Goal: Information Seeking & Learning: Learn about a topic

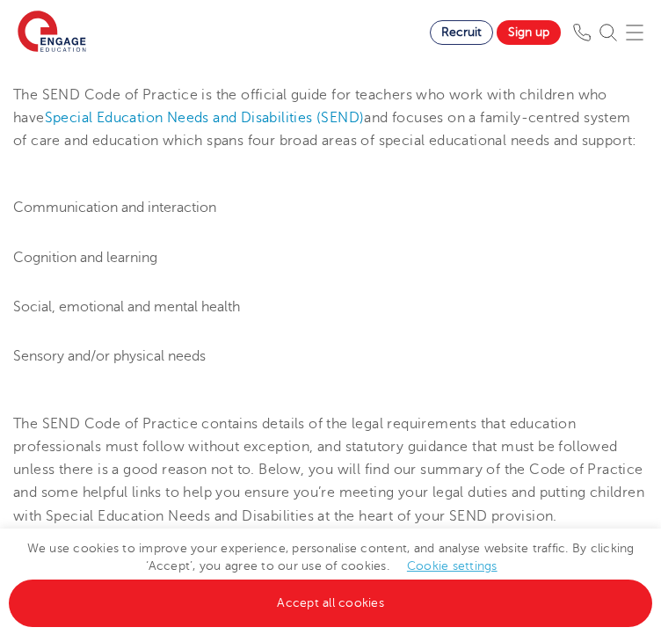
scroll to position [534, 0]
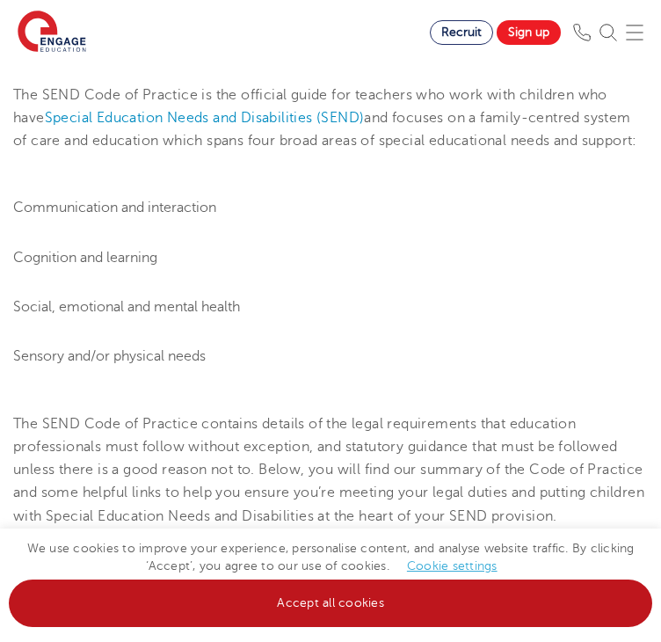
click at [196, 606] on link "Accept all cookies" at bounding box center [330, 602] width 643 height 47
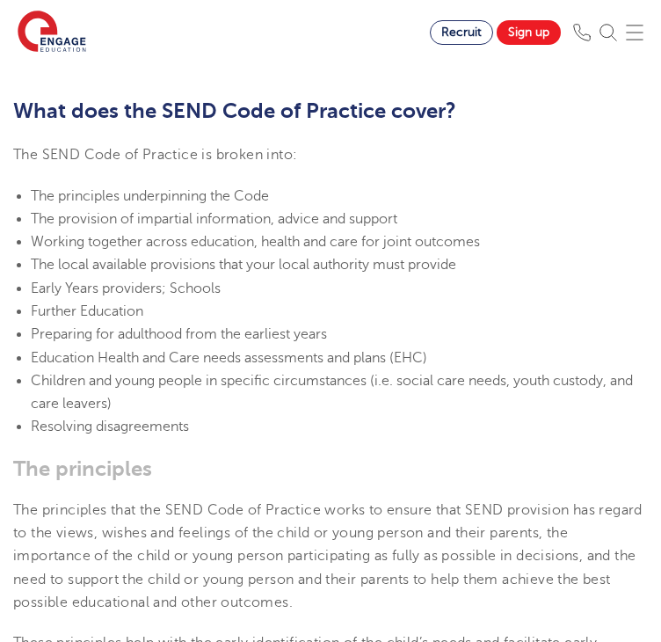
scroll to position [2222, 0]
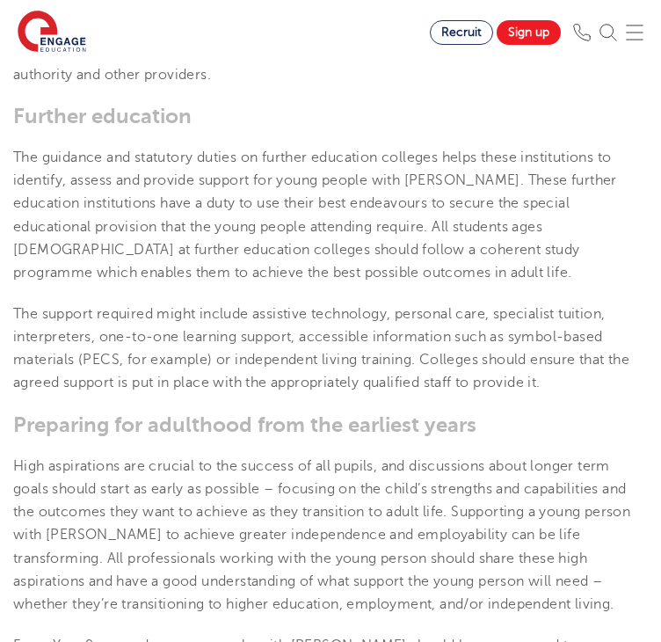
scroll to position [4182, 0]
